Goal: Task Accomplishment & Management: Complete application form

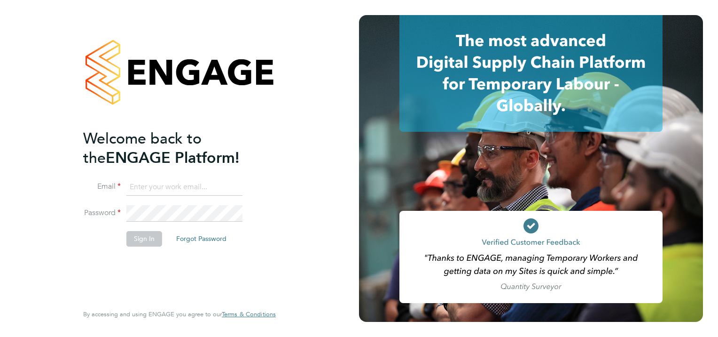
drag, startPoint x: 181, startPoint y: 195, endPoint x: 204, endPoint y: 186, distance: 24.7
click at [182, 194] on li "Email" at bounding box center [174, 192] width 183 height 26
click at [243, 180] on li "Email" at bounding box center [174, 192] width 183 height 26
click at [220, 182] on input at bounding box center [184, 187] width 116 height 17
type input "karen.chatfield@prsjobs.com"
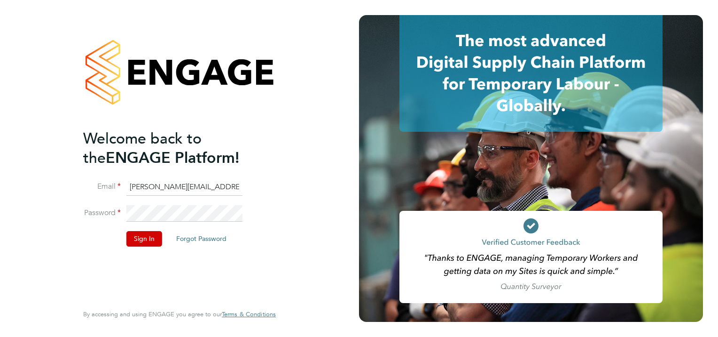
drag, startPoint x: 147, startPoint y: 239, endPoint x: 162, endPoint y: 236, distance: 14.9
click at [149, 239] on button "Sign In" at bounding box center [144, 238] width 36 height 15
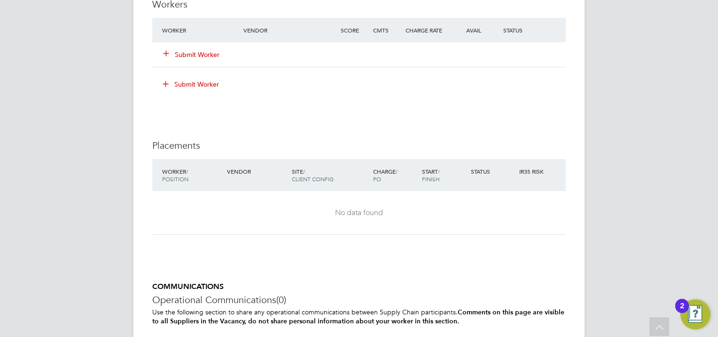
scroll to position [893, 0]
